Goal: Transaction & Acquisition: Subscribe to service/newsletter

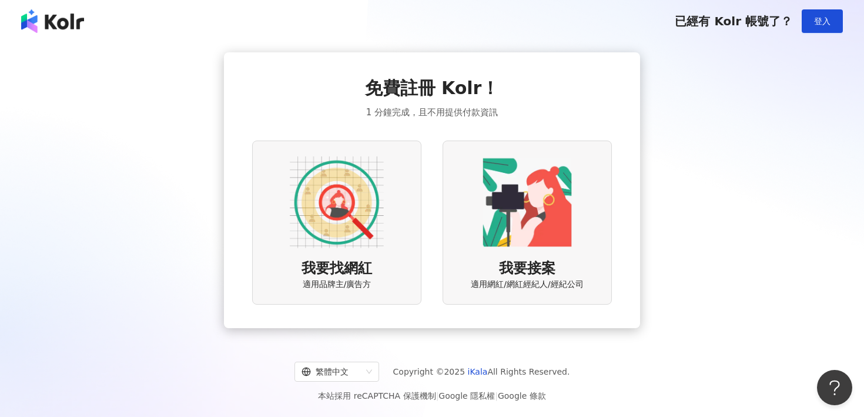
click at [384, 243] on div "我要找網紅 適用品牌主/廣告方" at bounding box center [336, 222] width 169 height 164
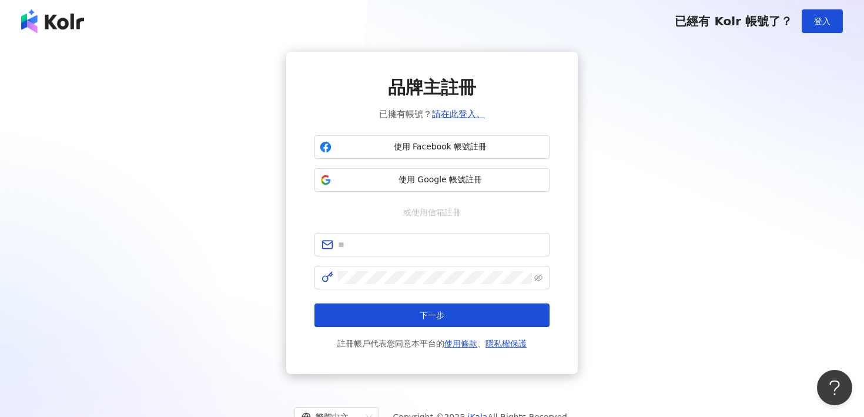
click at [74, 20] on img at bounding box center [52, 21] width 63 height 24
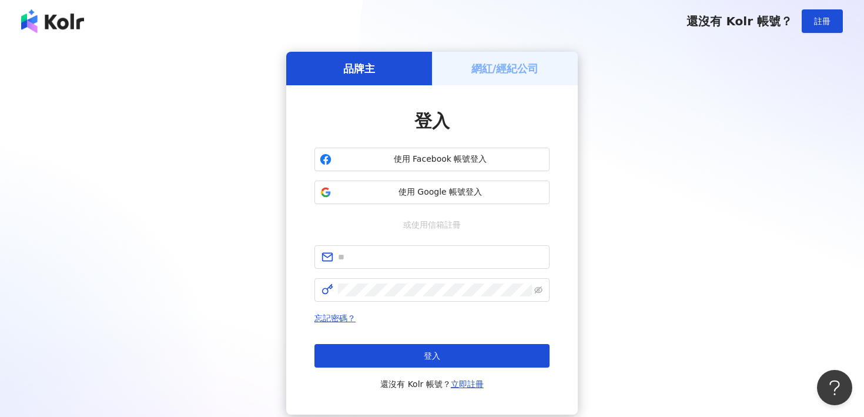
click at [70, 30] on img at bounding box center [52, 21] width 63 height 24
click at [404, 188] on span "使用 Google 帳號登入" at bounding box center [440, 192] width 208 height 12
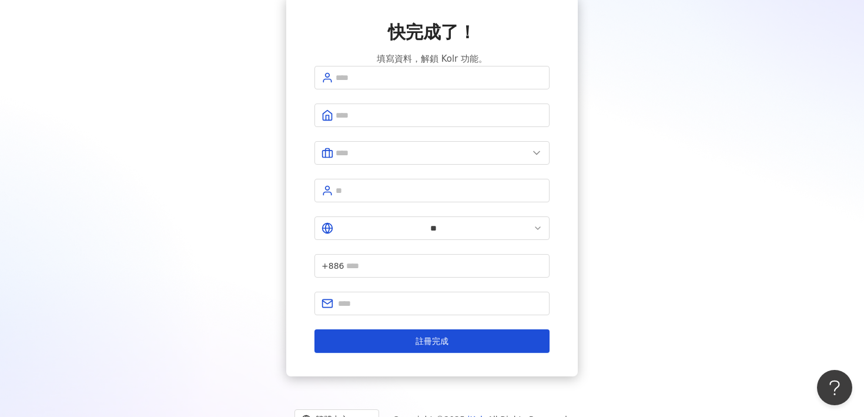
scroll to position [65, 0]
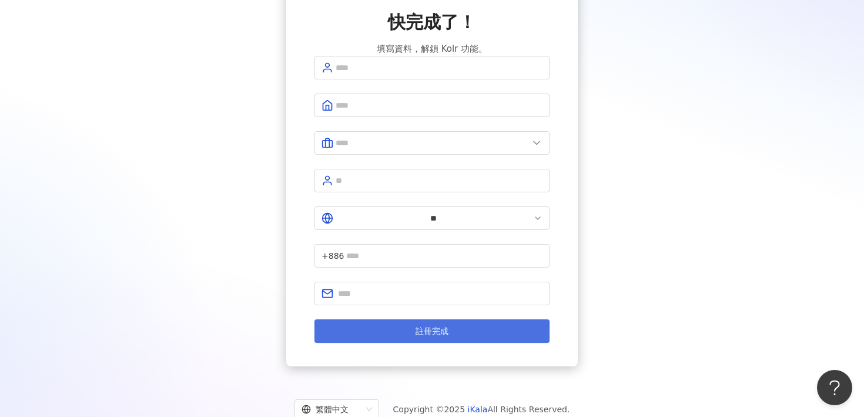
click at [458, 319] on button "註冊完成" at bounding box center [431, 331] width 235 height 24
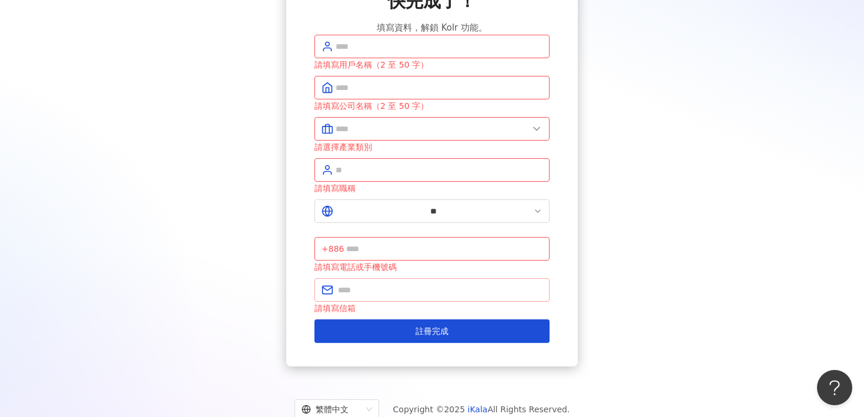
scroll to position [0, 0]
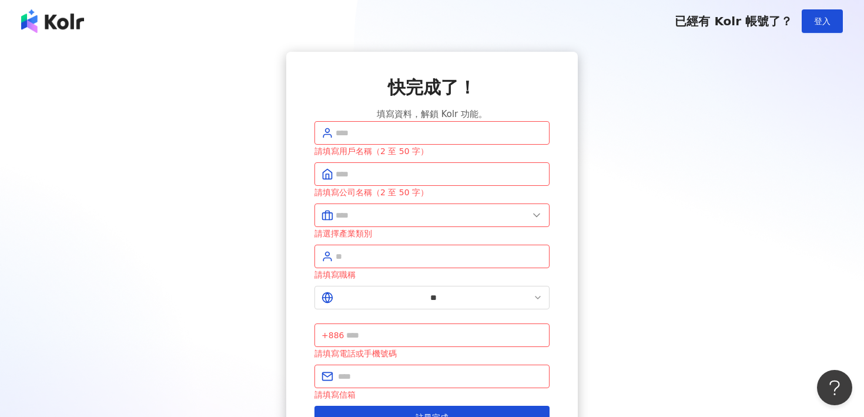
click at [65, 24] on img at bounding box center [52, 21] width 63 height 24
